Goal: Information Seeking & Learning: Learn about a topic

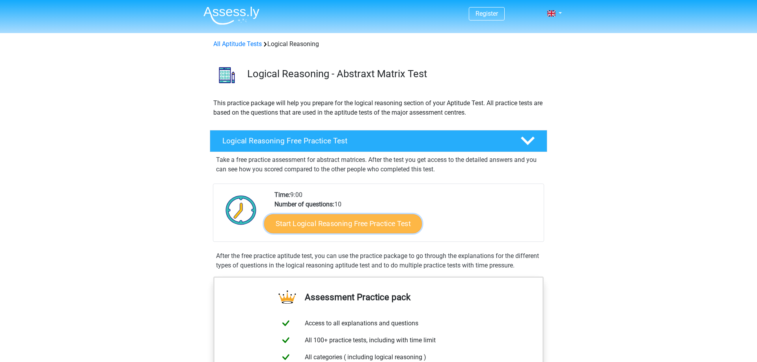
click at [324, 231] on link "Start Logical Reasoning Free Practice Test" at bounding box center [343, 223] width 158 height 19
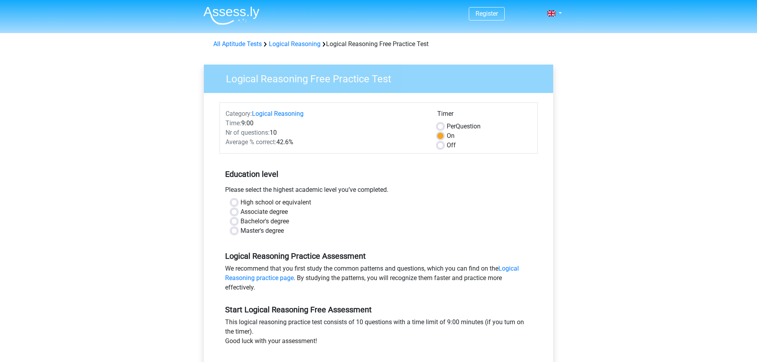
click at [236, 226] on div "Bachelor's degree" at bounding box center [378, 221] width 295 height 9
click at [240, 223] on label "Bachelor's degree" at bounding box center [264, 221] width 48 height 9
click at [236, 223] on input "Bachelor's degree" at bounding box center [234, 221] width 6 height 8
radio input "true"
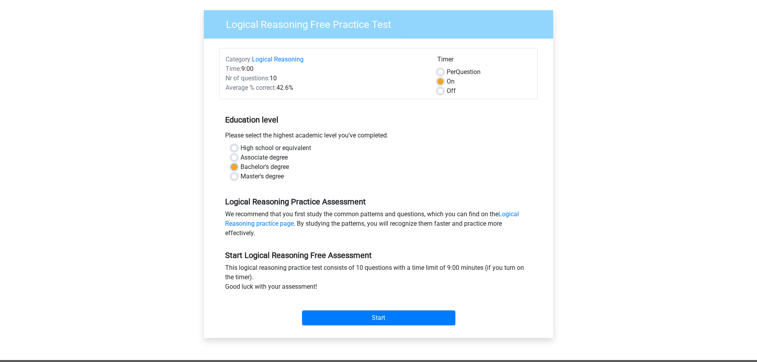
scroll to position [121, 0]
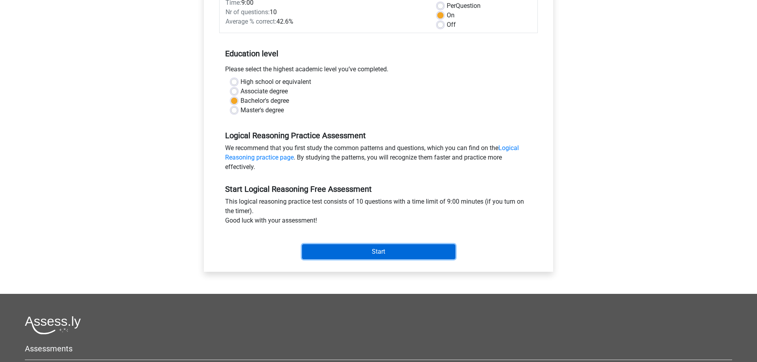
click at [348, 252] on input "Start" at bounding box center [378, 251] width 153 height 15
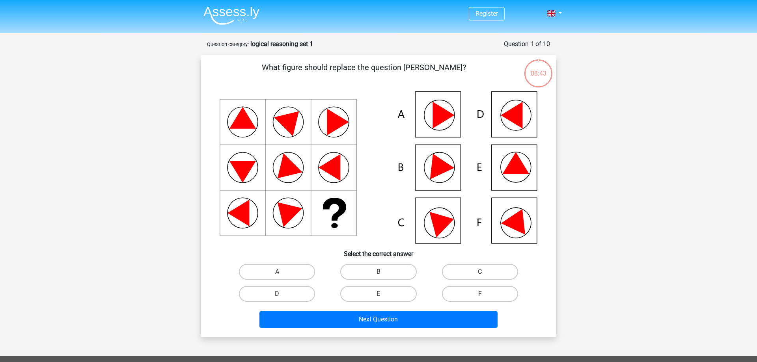
click at [500, 212] on icon at bounding box center [379, 167] width 318 height 152
click at [508, 220] on icon at bounding box center [518, 219] width 34 height 31
click at [473, 293] on label "F" at bounding box center [480, 294] width 76 height 16
click at [480, 294] on input "F" at bounding box center [482, 296] width 5 height 5
radio input "true"
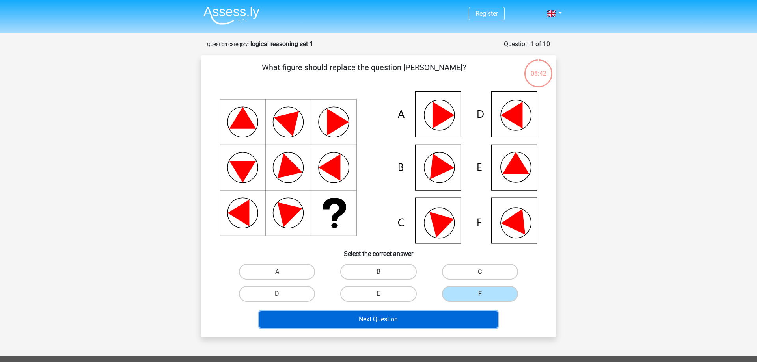
click at [441, 320] on button "Next Question" at bounding box center [378, 319] width 238 height 17
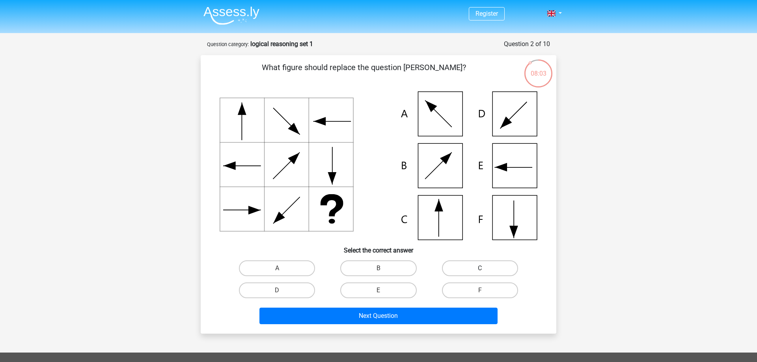
click at [478, 271] on label "C" at bounding box center [480, 269] width 76 height 16
click at [480, 271] on input "C" at bounding box center [482, 270] width 5 height 5
radio input "true"
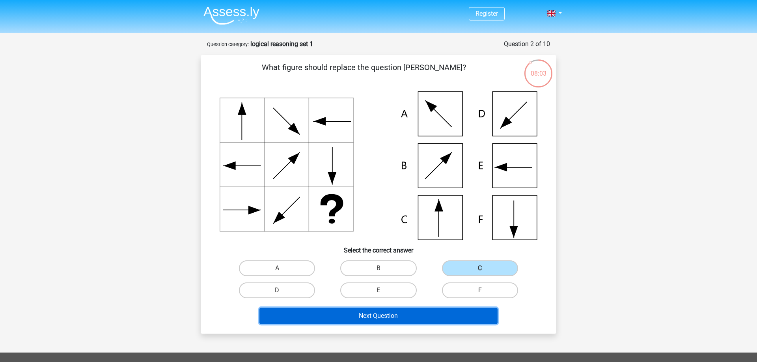
click at [395, 316] on button "Next Question" at bounding box center [378, 316] width 238 height 17
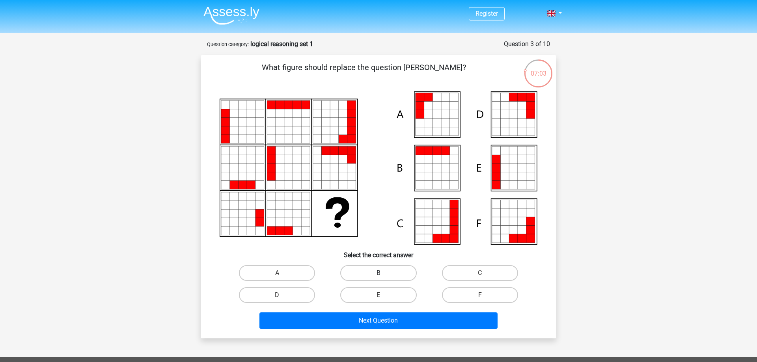
click at [385, 267] on label "B" at bounding box center [378, 273] width 76 height 16
click at [383, 273] on input "B" at bounding box center [380, 275] width 5 height 5
radio input "true"
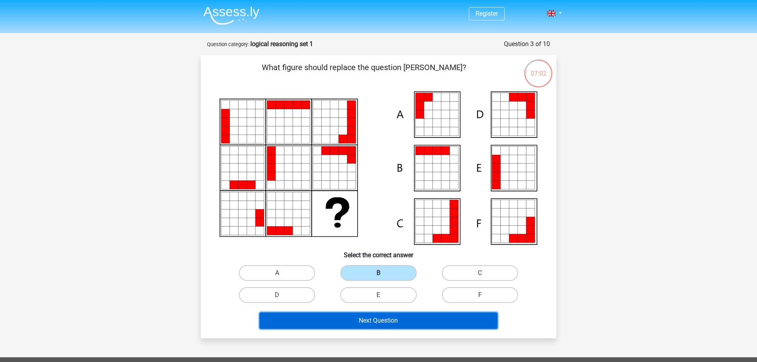
click at [370, 319] on button "Next Question" at bounding box center [378, 321] width 238 height 17
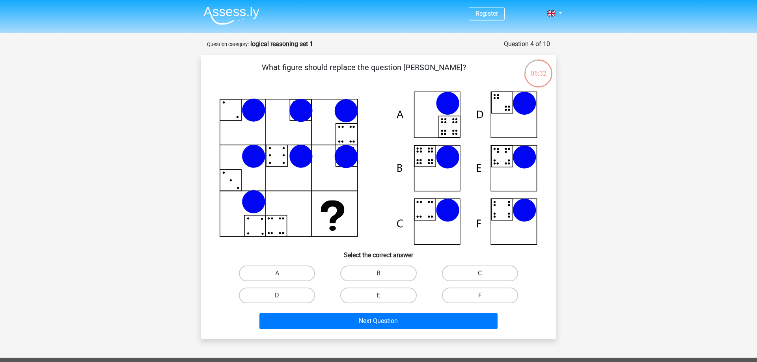
click at [453, 276] on label "C" at bounding box center [480, 274] width 76 height 16
click at [480, 276] on input "C" at bounding box center [482, 276] width 5 height 5
radio input "true"
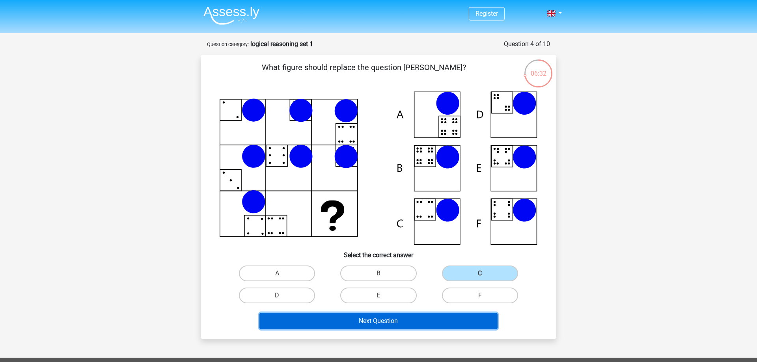
click at [422, 318] on button "Next Question" at bounding box center [378, 321] width 238 height 17
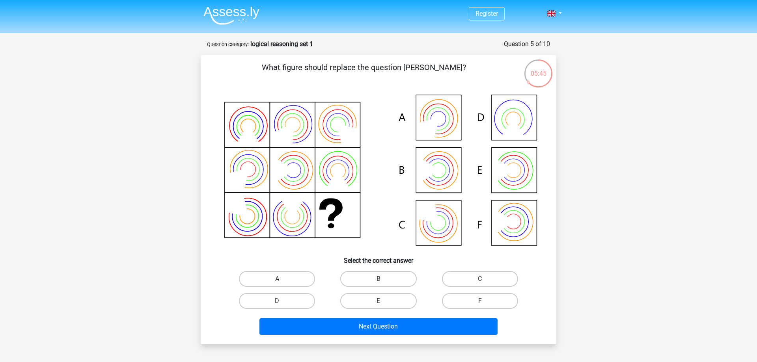
click at [532, 220] on icon at bounding box center [379, 170] width 318 height 159
click at [471, 305] on label "F" at bounding box center [480, 301] width 76 height 16
click at [480, 305] on input "F" at bounding box center [482, 303] width 5 height 5
radio input "true"
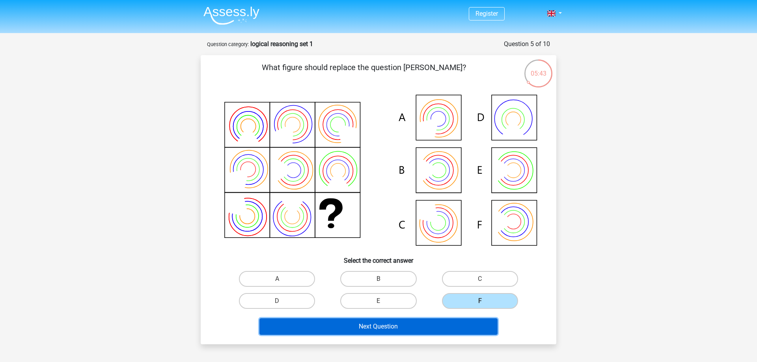
click at [443, 323] on button "Next Question" at bounding box center [378, 326] width 238 height 17
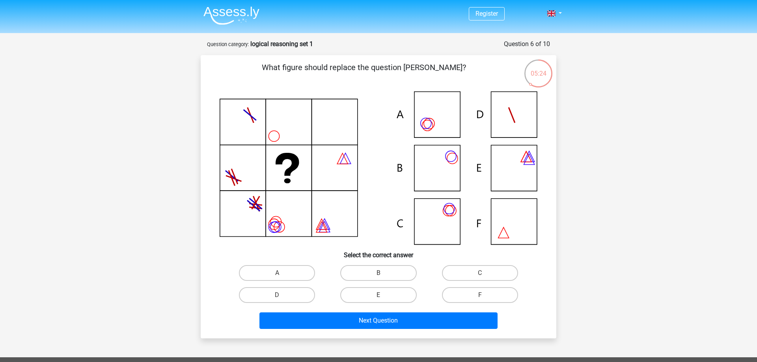
click at [421, 157] on icon at bounding box center [379, 167] width 318 height 153
click at [393, 275] on label "B" at bounding box center [378, 273] width 76 height 16
click at [383, 275] on input "B" at bounding box center [380, 275] width 5 height 5
radio input "true"
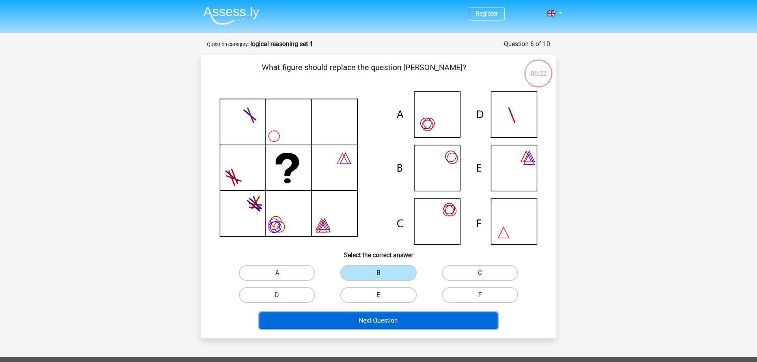
click at [380, 328] on button "Next Question" at bounding box center [378, 321] width 238 height 17
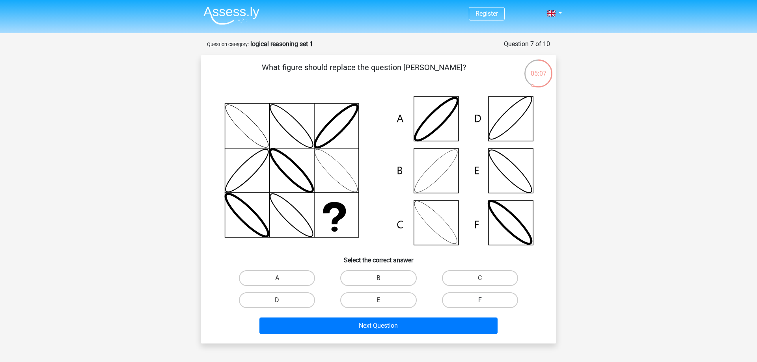
click at [456, 298] on label "F" at bounding box center [480, 300] width 76 height 16
click at [480, 300] on input "F" at bounding box center [482, 302] width 5 height 5
radio input "true"
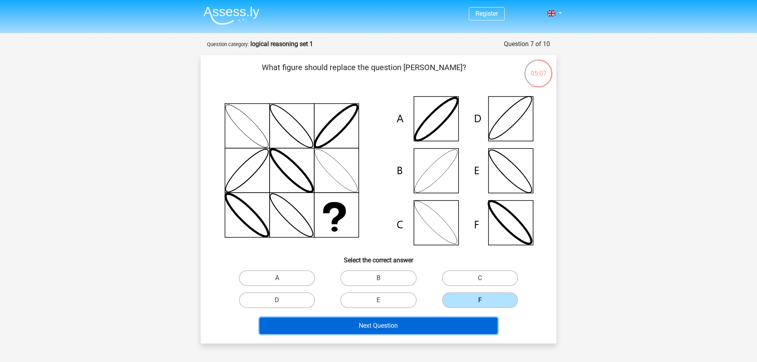
click at [441, 324] on button "Next Question" at bounding box center [378, 326] width 238 height 17
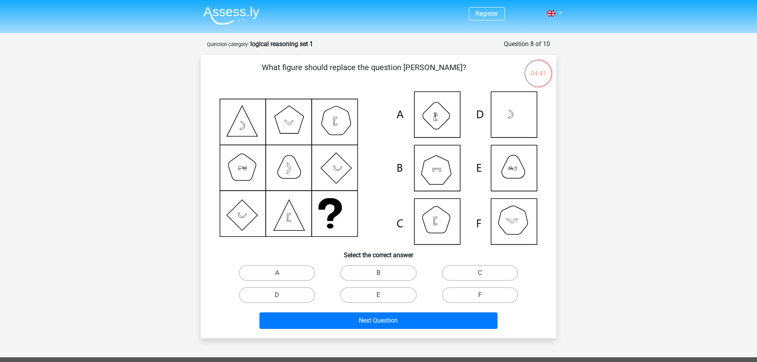
click at [382, 298] on input "E" at bounding box center [380, 297] width 5 height 5
radio input "true"
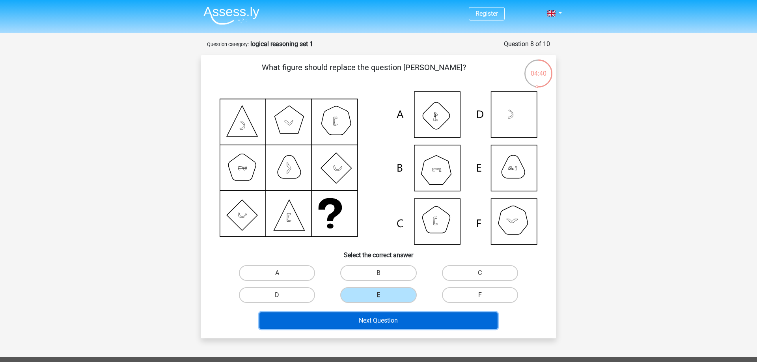
click at [377, 319] on button "Next Question" at bounding box center [378, 321] width 238 height 17
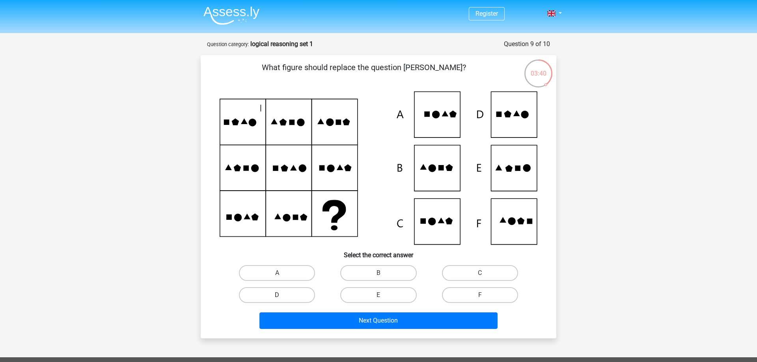
click at [253, 303] on label "D" at bounding box center [277, 295] width 76 height 16
click at [277, 300] on input "D" at bounding box center [279, 297] width 5 height 5
radio input "true"
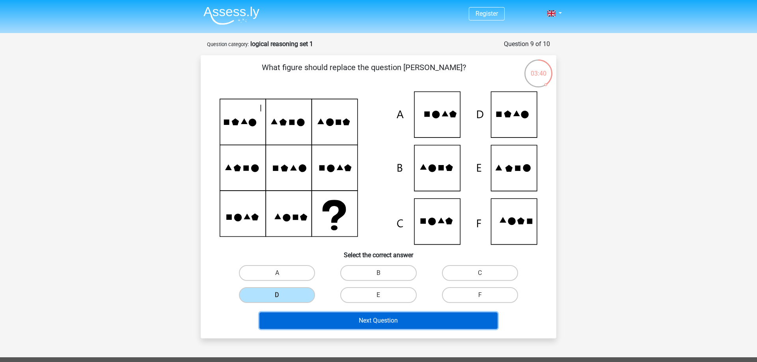
click at [285, 323] on button "Next Question" at bounding box center [378, 321] width 238 height 17
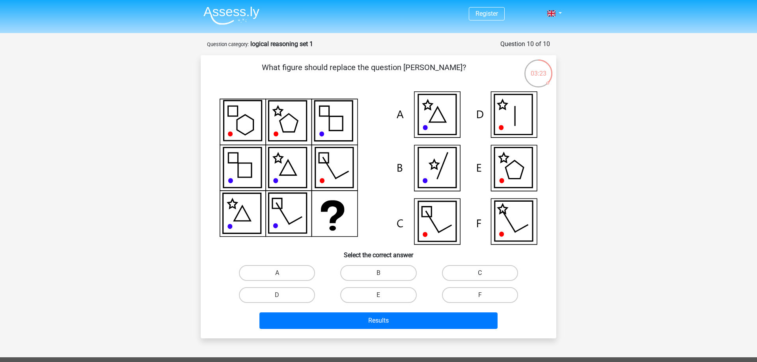
click at [471, 265] on label "C" at bounding box center [480, 273] width 76 height 16
click at [480, 273] on input "C" at bounding box center [482, 275] width 5 height 5
radio input "true"
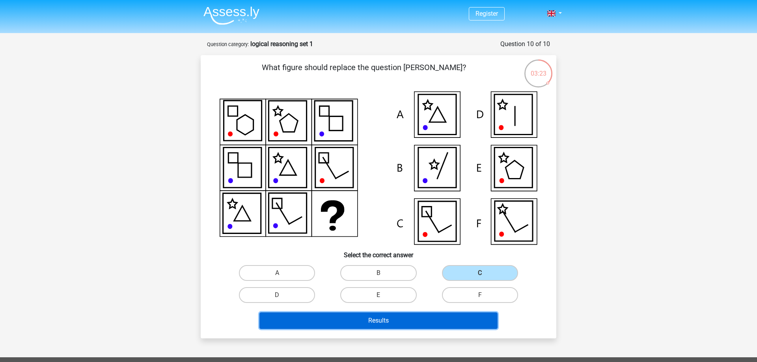
click at [439, 315] on button "Results" at bounding box center [378, 321] width 238 height 17
